Goal: Information Seeking & Learning: Learn about a topic

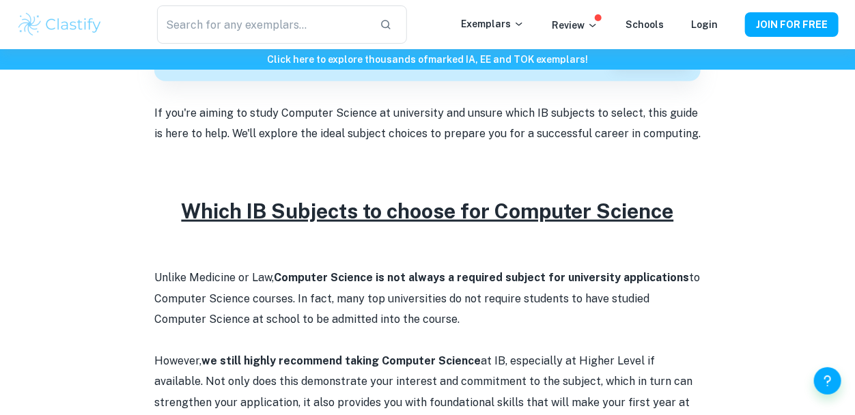
click at [501, 136] on p "If you're aiming to study Computer Science at university and unsure which IB su…" at bounding box center [427, 124] width 546 height 42
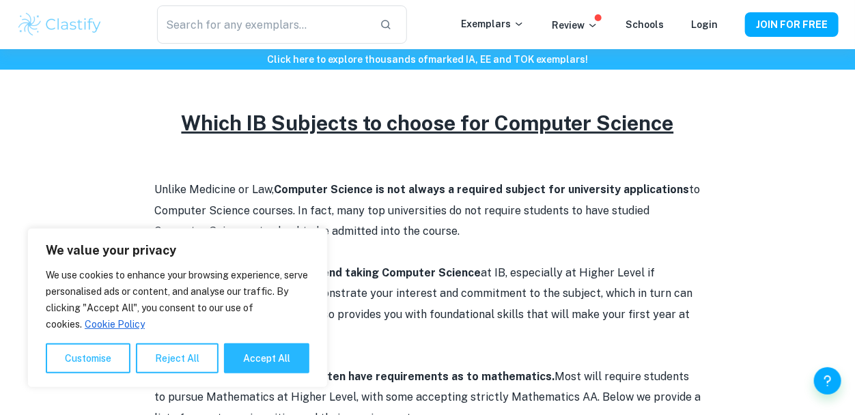
scroll to position [544, 0]
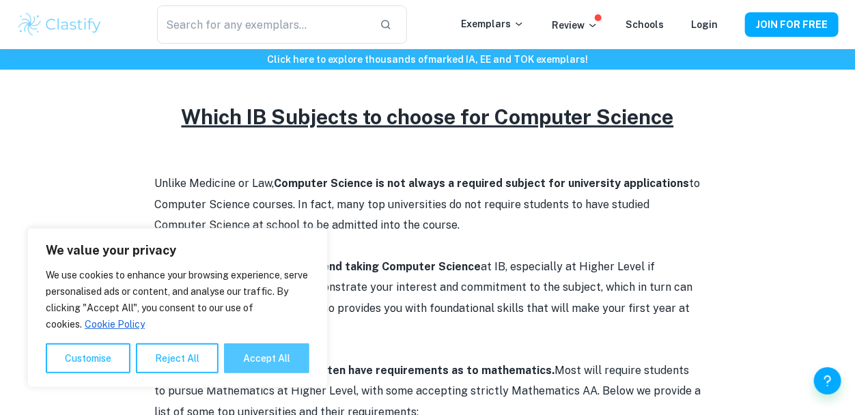
click at [259, 373] on button "Accept All" at bounding box center [266, 359] width 85 height 30
checkbox input "true"
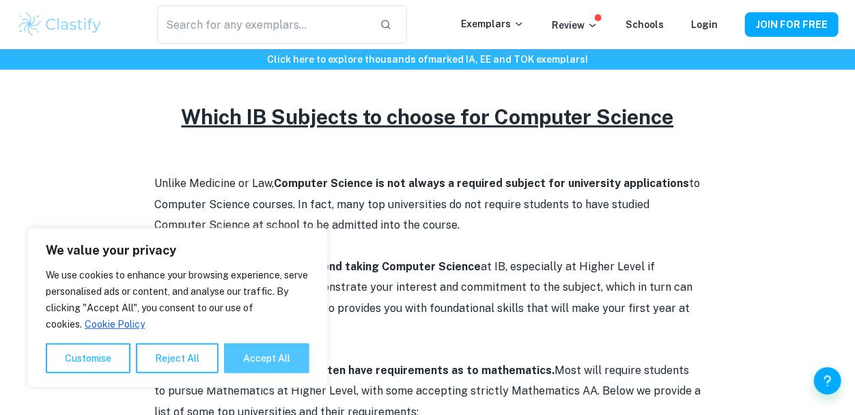
checkbox input "true"
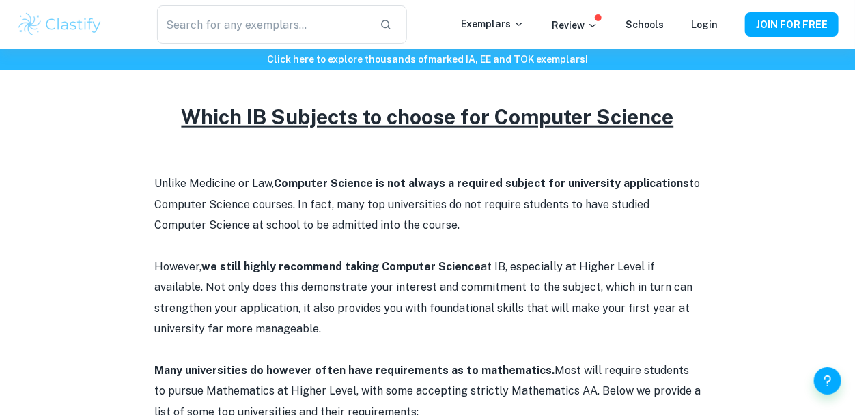
click at [336, 221] on p "Unlike Medicine or Law, Computer Science is not always a required subject for u…" at bounding box center [427, 204] width 546 height 62
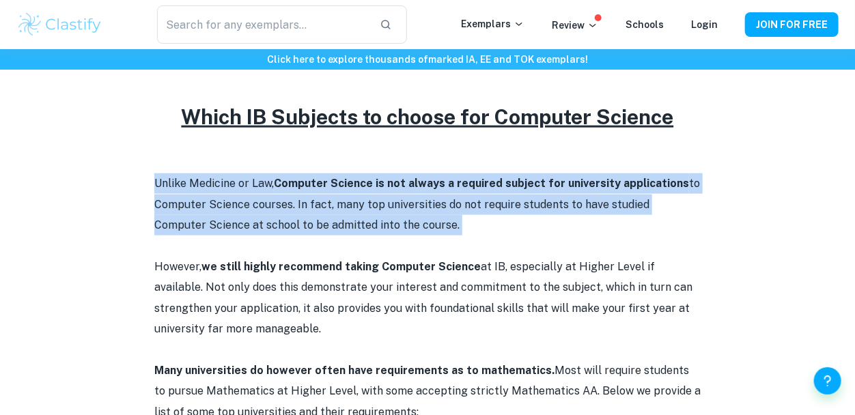
click at [336, 221] on p "Unlike Medicine or Law, Computer Science is not always a required subject for u…" at bounding box center [427, 204] width 546 height 62
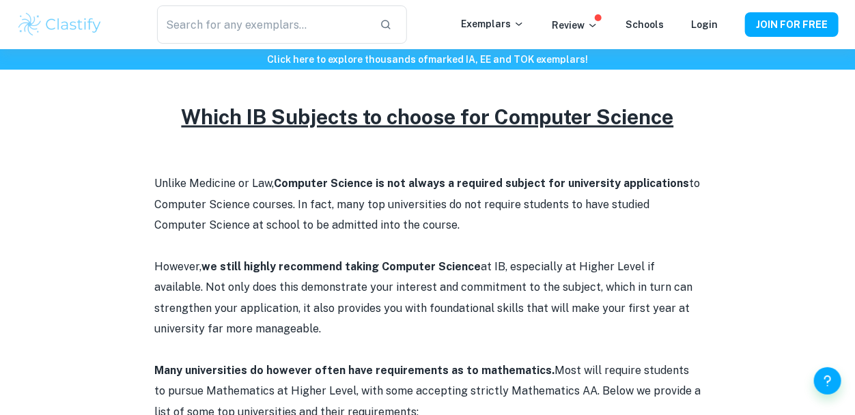
click at [336, 221] on p "Unlike Medicine or Law, Computer Science is not always a required subject for u…" at bounding box center [427, 204] width 546 height 62
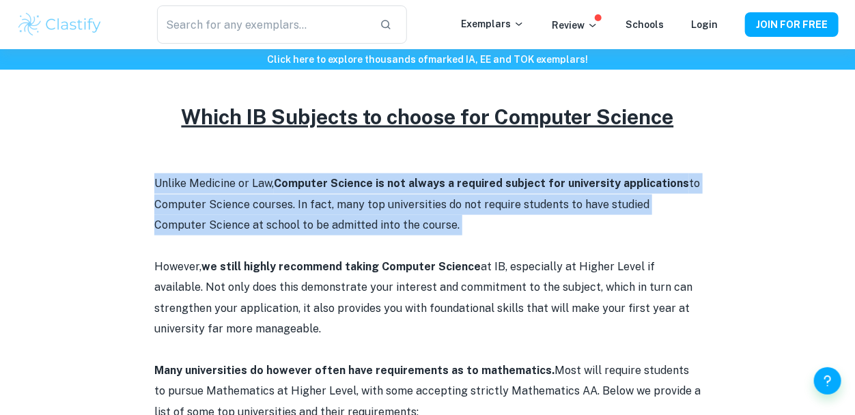
click at [336, 221] on p "Unlike Medicine or Law, Computer Science is not always a required subject for u…" at bounding box center [427, 204] width 546 height 62
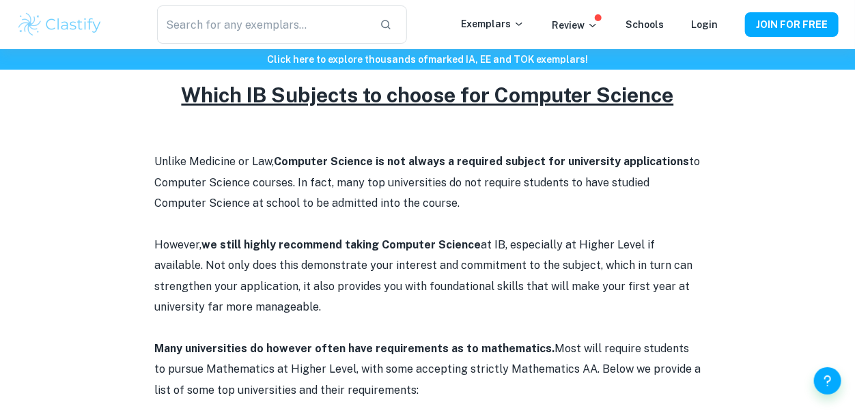
scroll to position [565, 0]
